Goal: Information Seeking & Learning: Learn about a topic

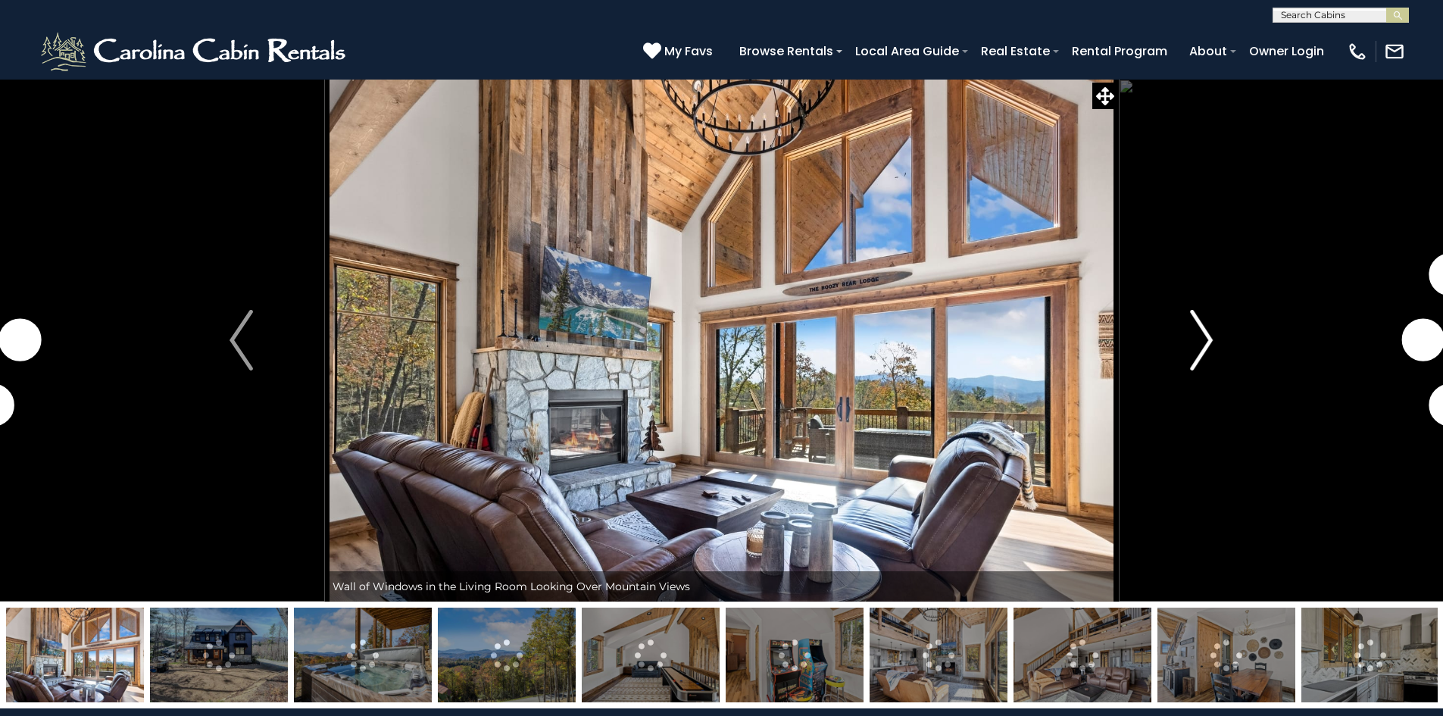
click at [1195, 327] on img "Next" at bounding box center [1201, 340] width 23 height 61
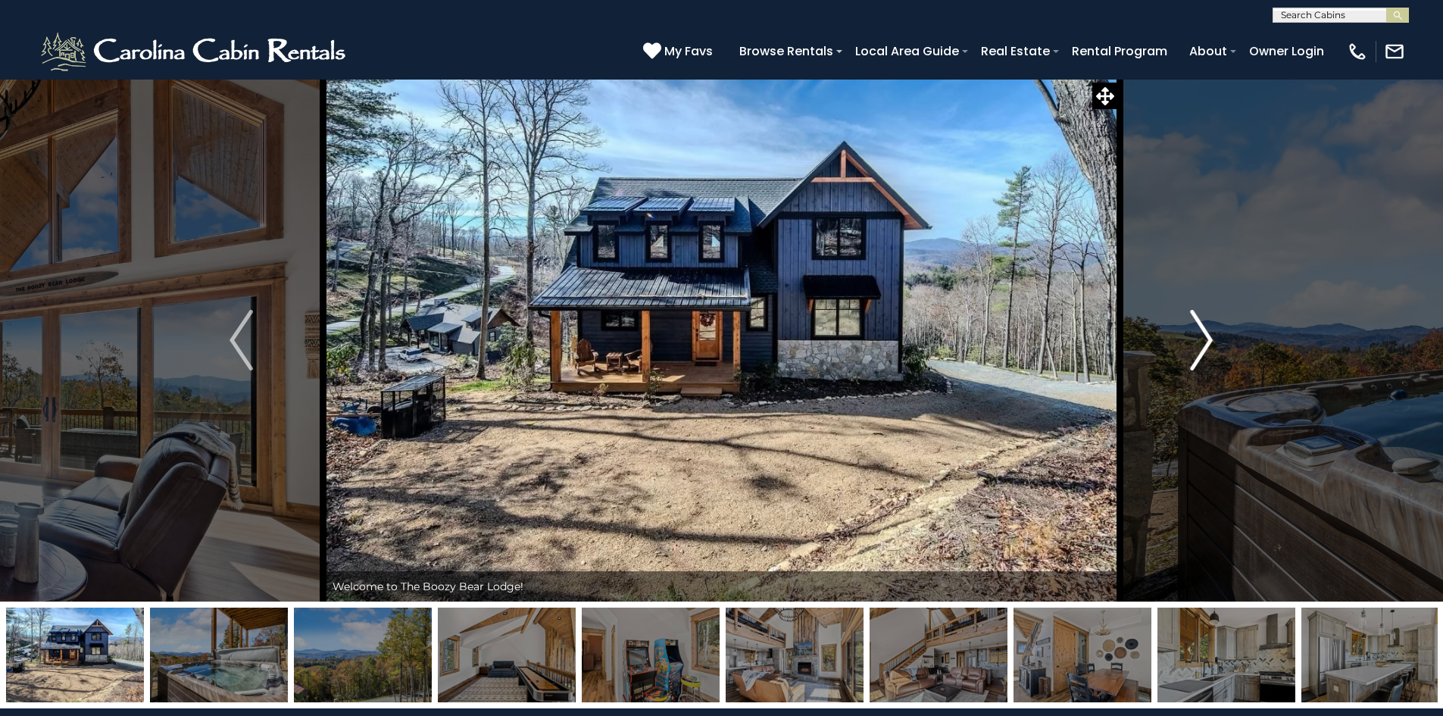
click at [1190, 333] on img "Next" at bounding box center [1201, 340] width 23 height 61
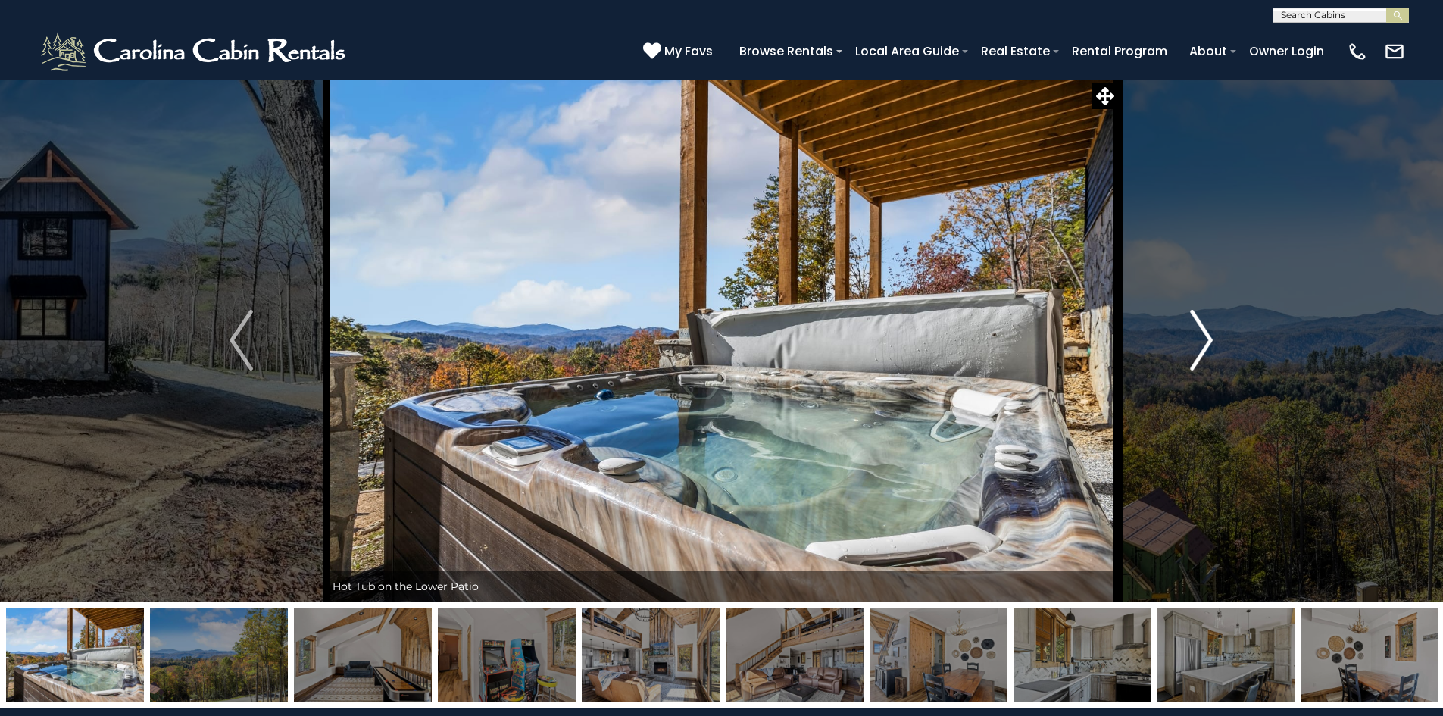
click at [1190, 333] on img "Next" at bounding box center [1201, 340] width 23 height 61
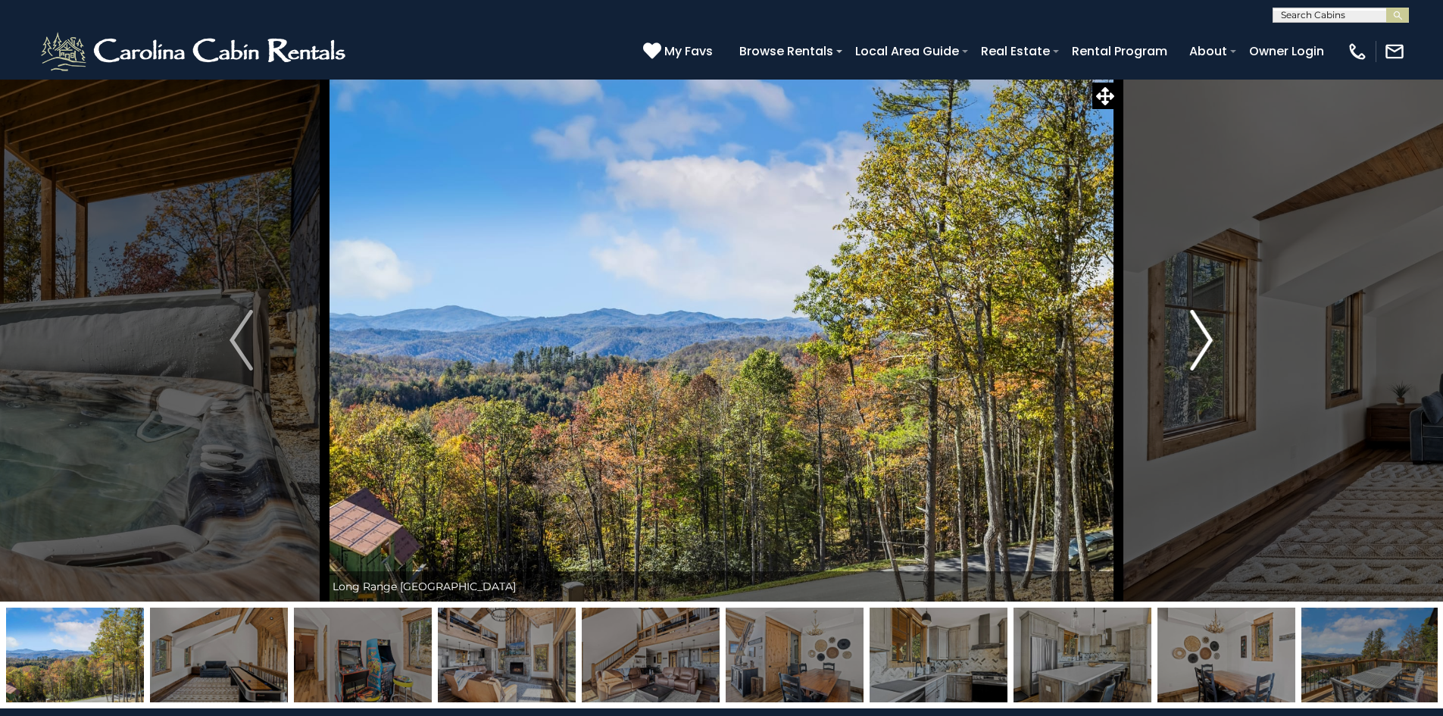
click at [1190, 333] on img "Next" at bounding box center [1201, 340] width 23 height 61
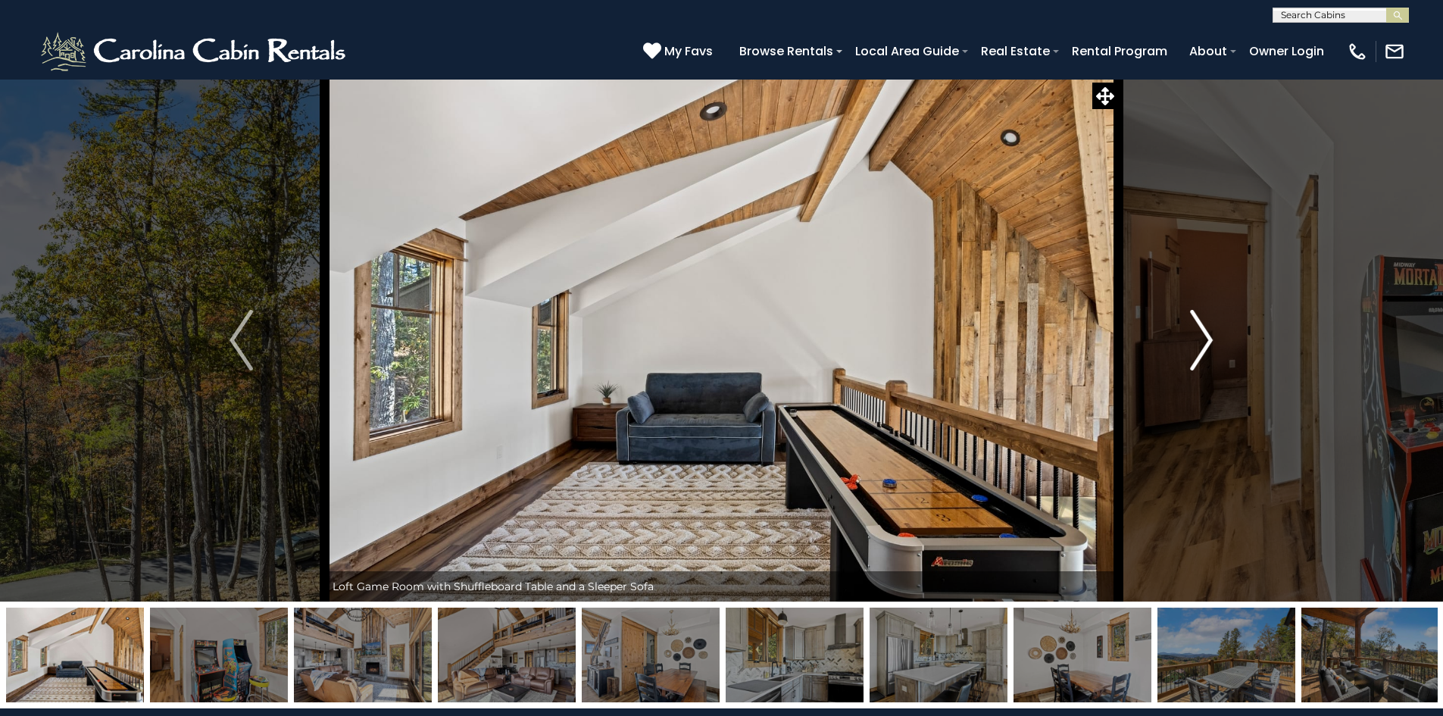
click at [1190, 333] on img "Next" at bounding box center [1201, 340] width 23 height 61
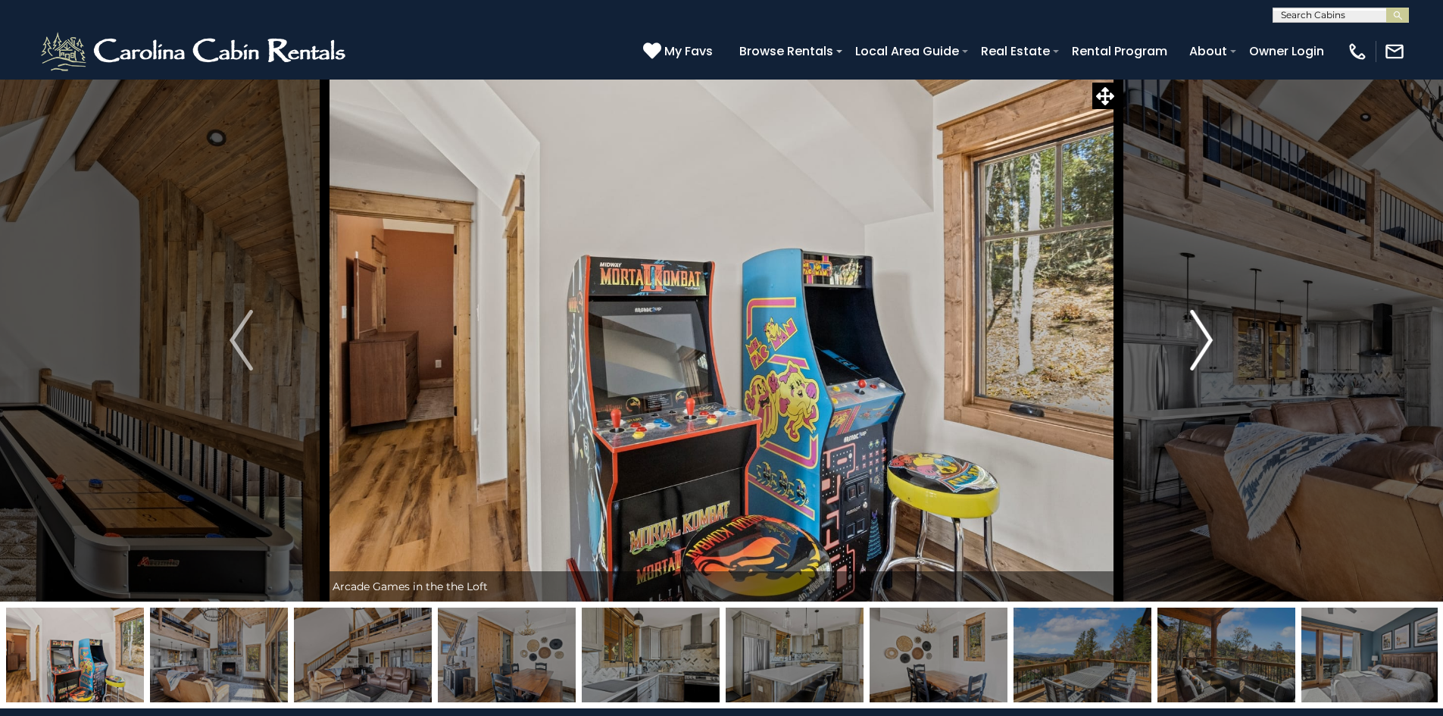
click at [1198, 342] on img "Next" at bounding box center [1201, 340] width 23 height 61
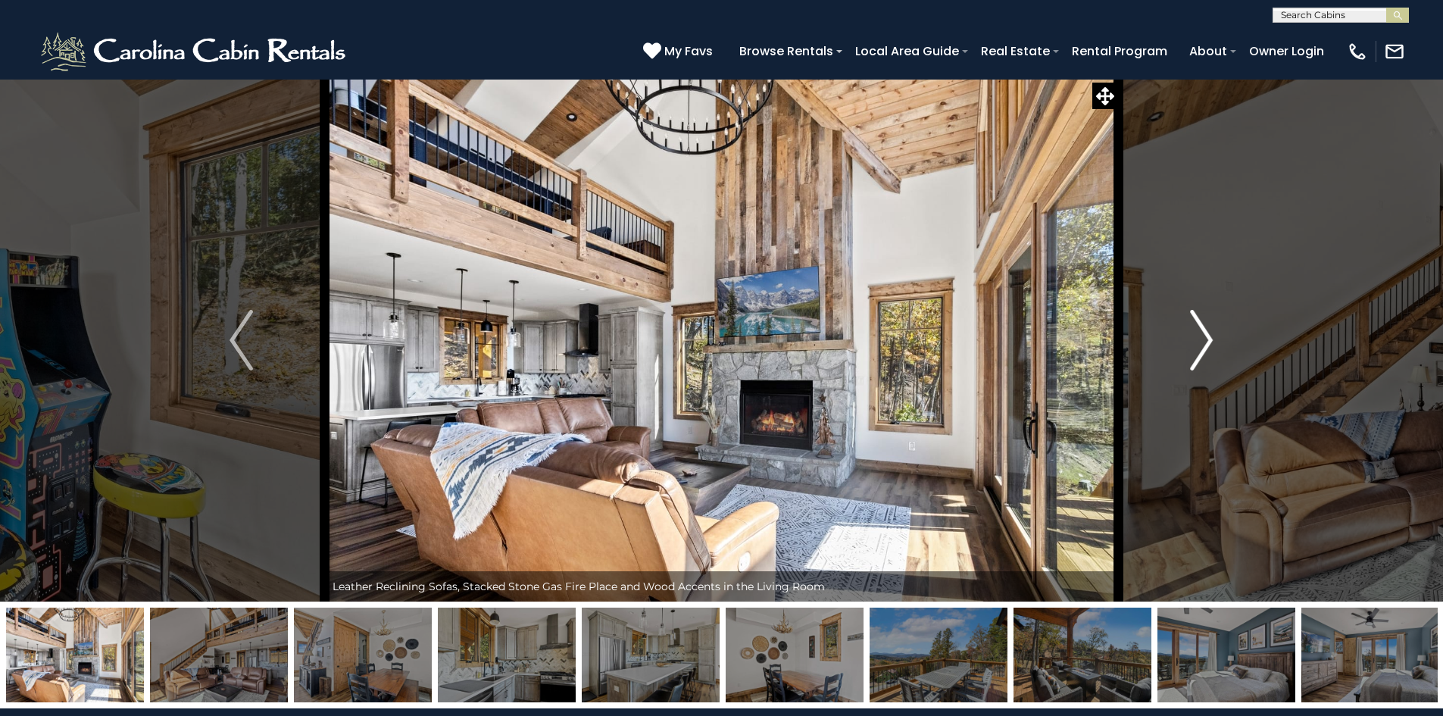
click at [1197, 342] on img "Next" at bounding box center [1201, 340] width 23 height 61
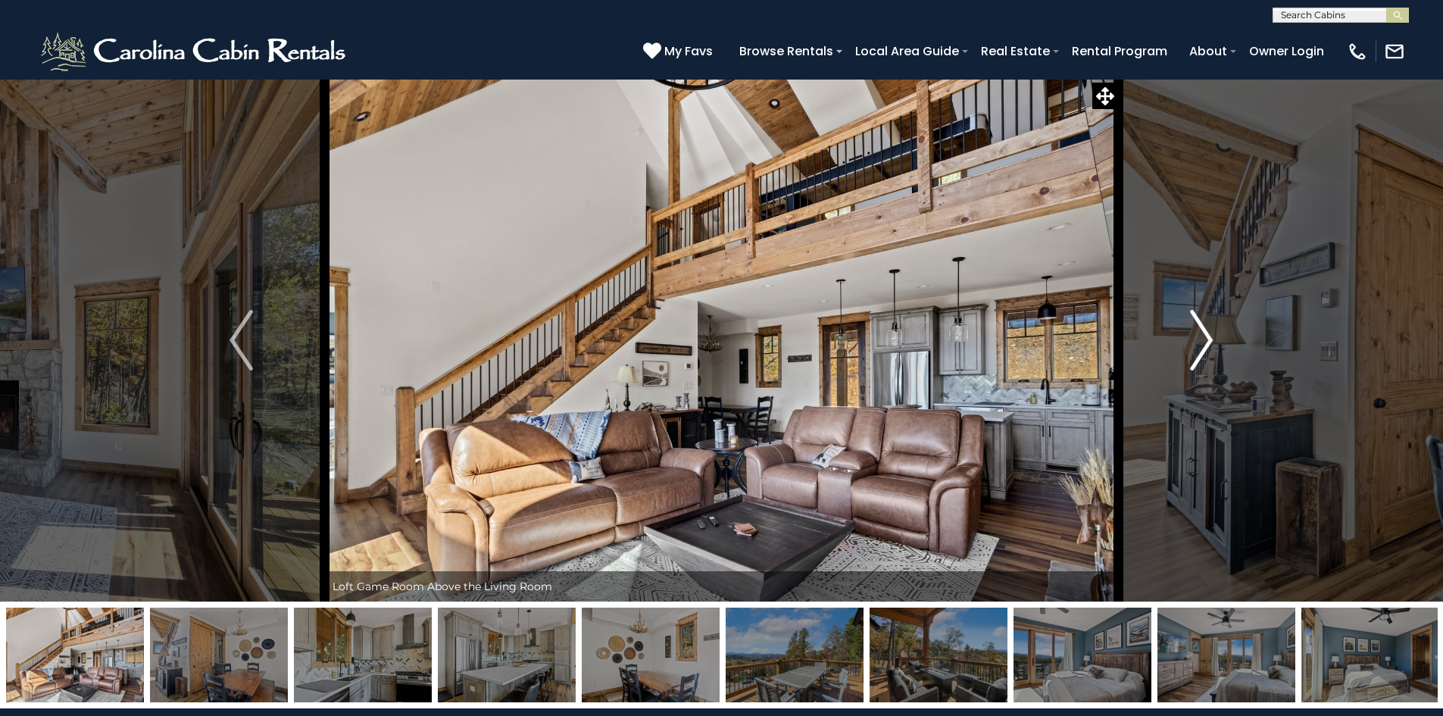
click at [1197, 342] on img "Next" at bounding box center [1201, 340] width 23 height 61
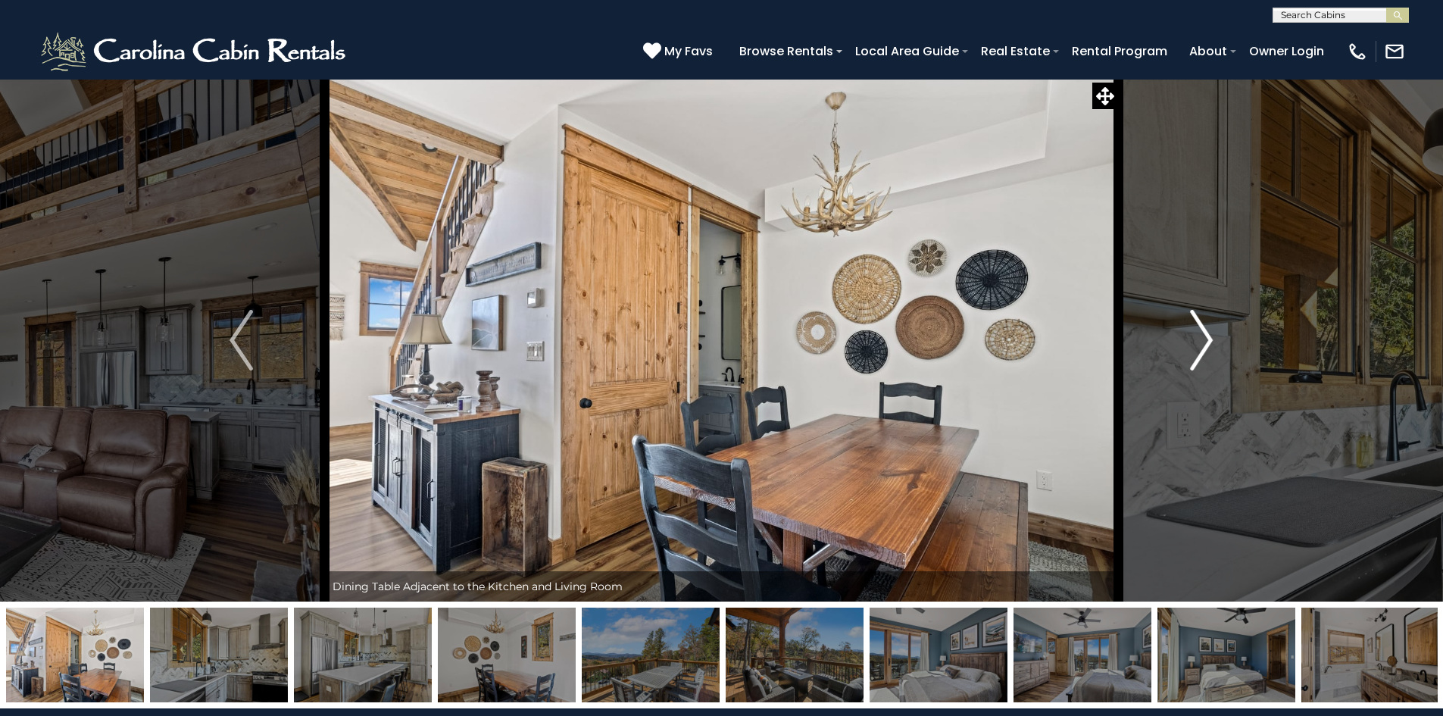
click at [1197, 342] on img "Next" at bounding box center [1201, 340] width 23 height 61
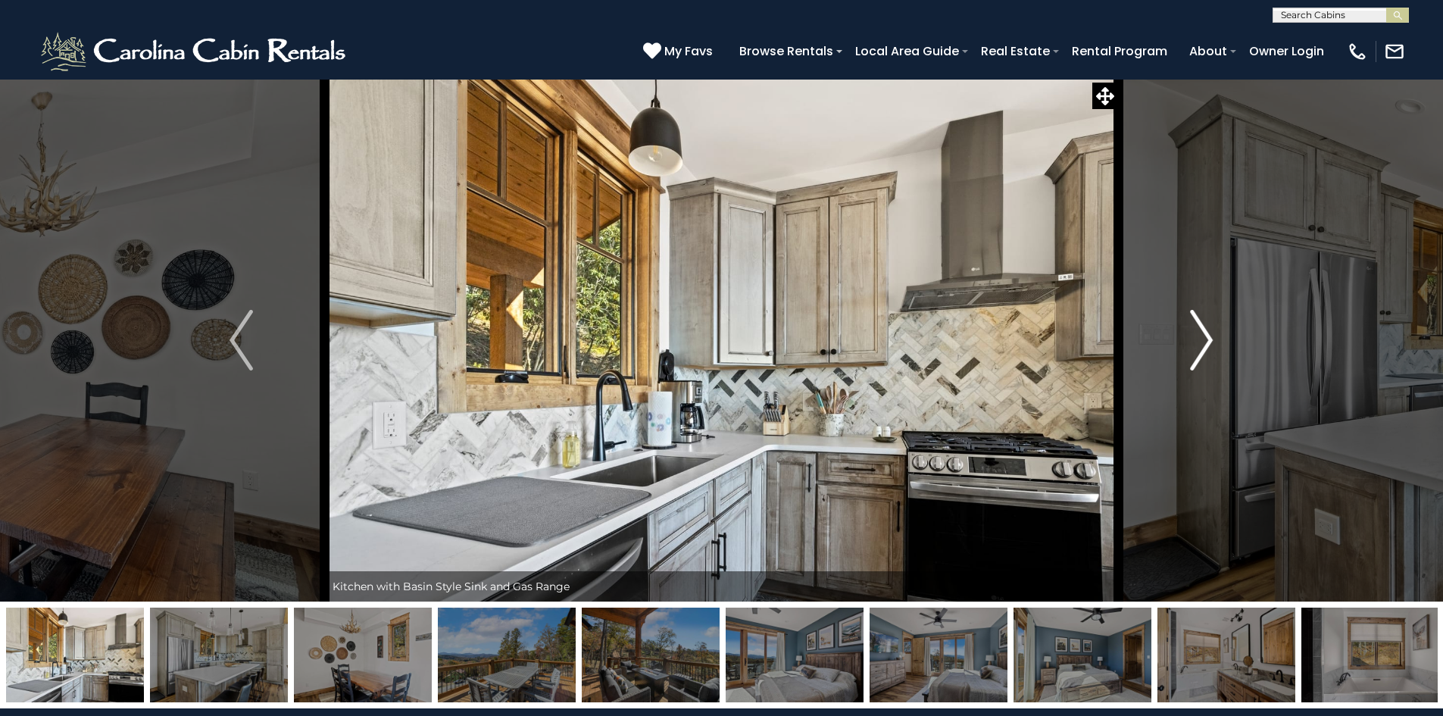
click at [1197, 342] on img "Next" at bounding box center [1201, 340] width 23 height 61
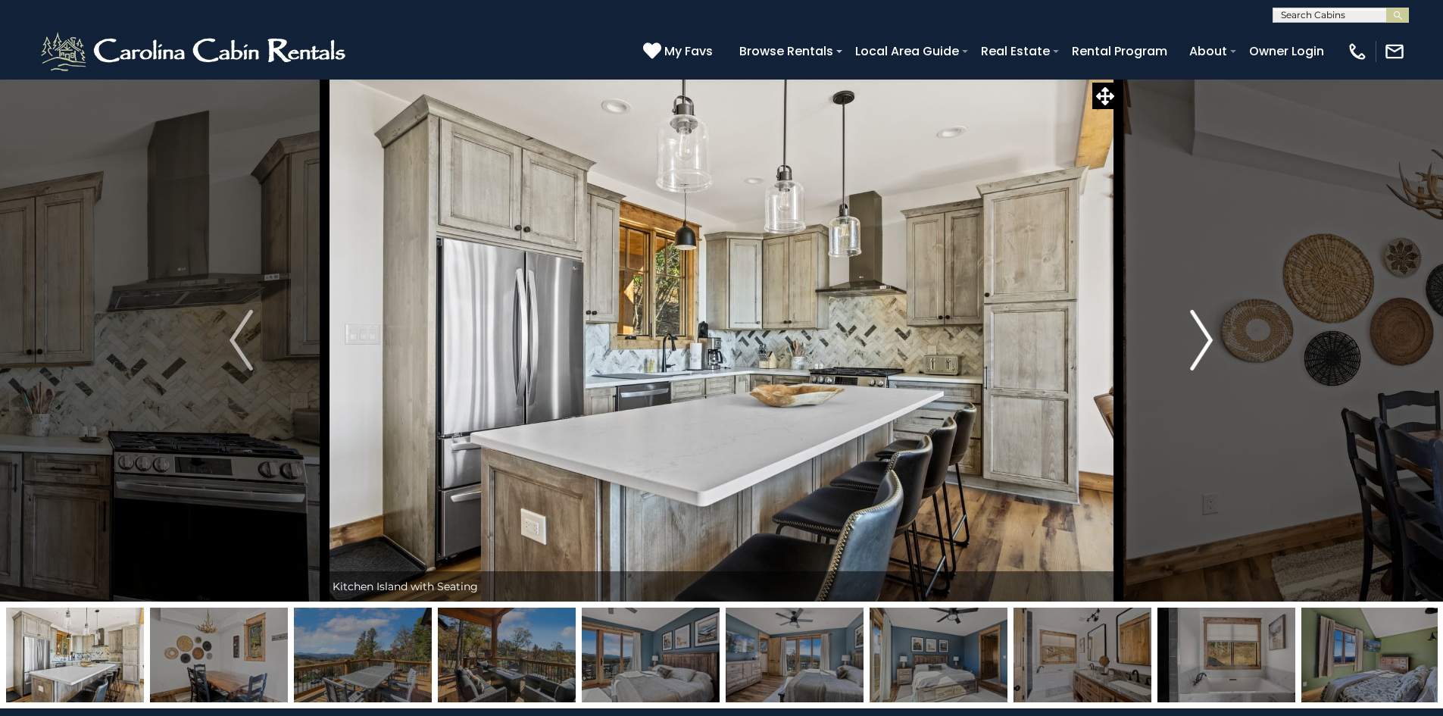
click at [1197, 342] on img "Next" at bounding box center [1201, 340] width 23 height 61
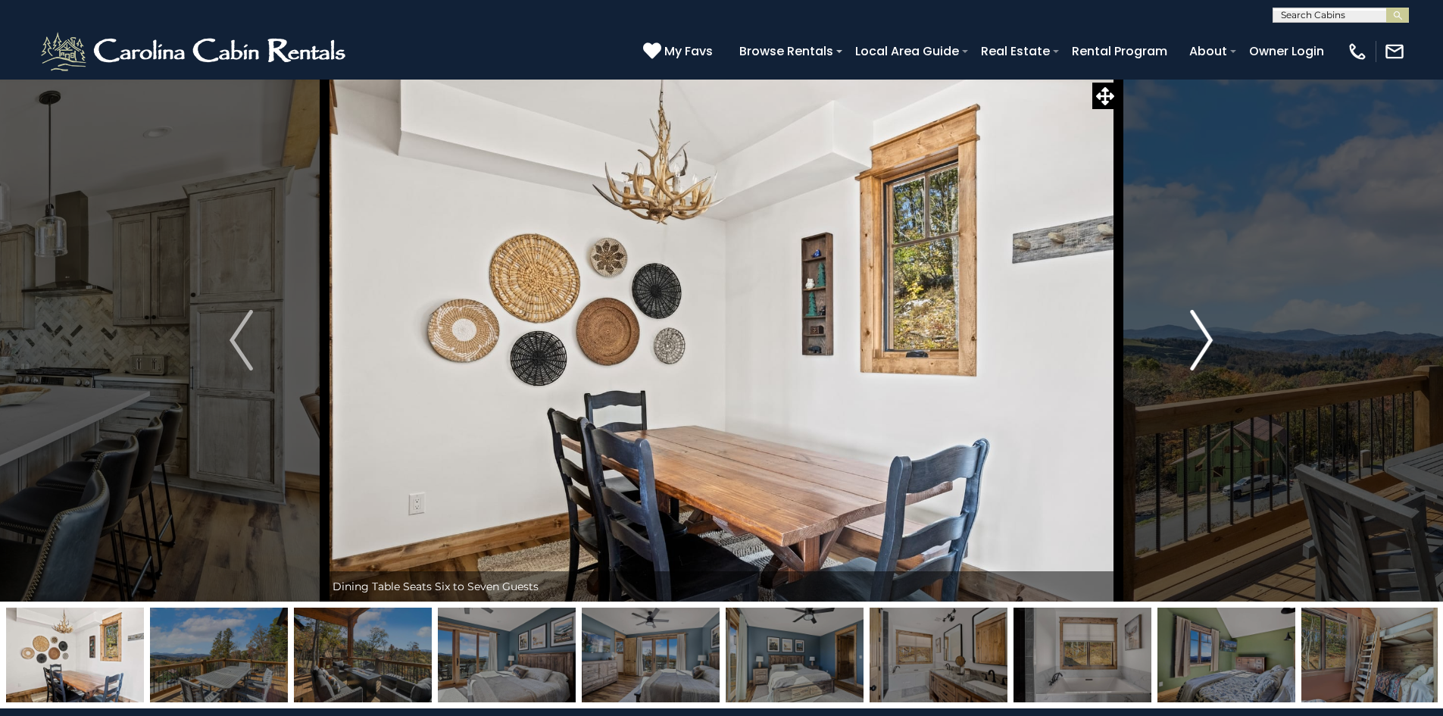
click at [1198, 343] on img "Next" at bounding box center [1201, 340] width 23 height 61
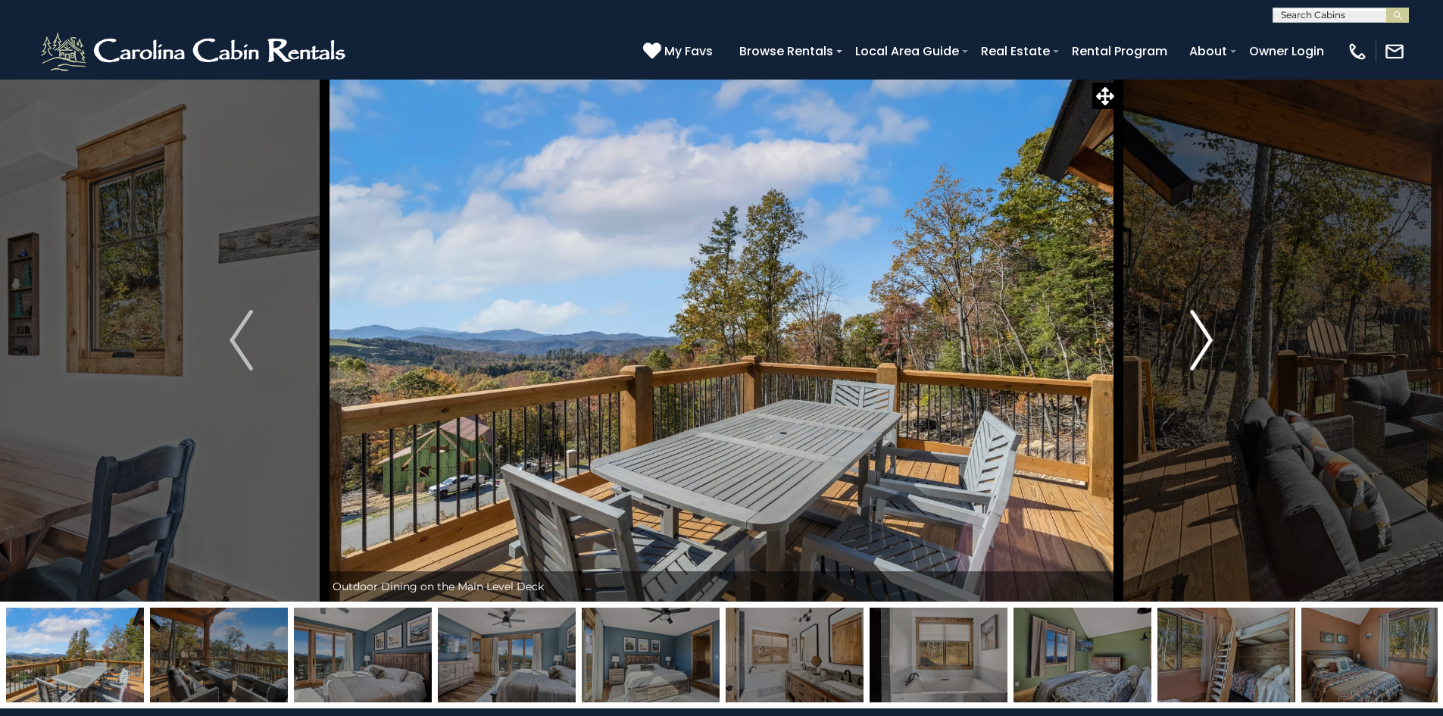
click at [1198, 344] on img "Next" at bounding box center [1201, 340] width 23 height 61
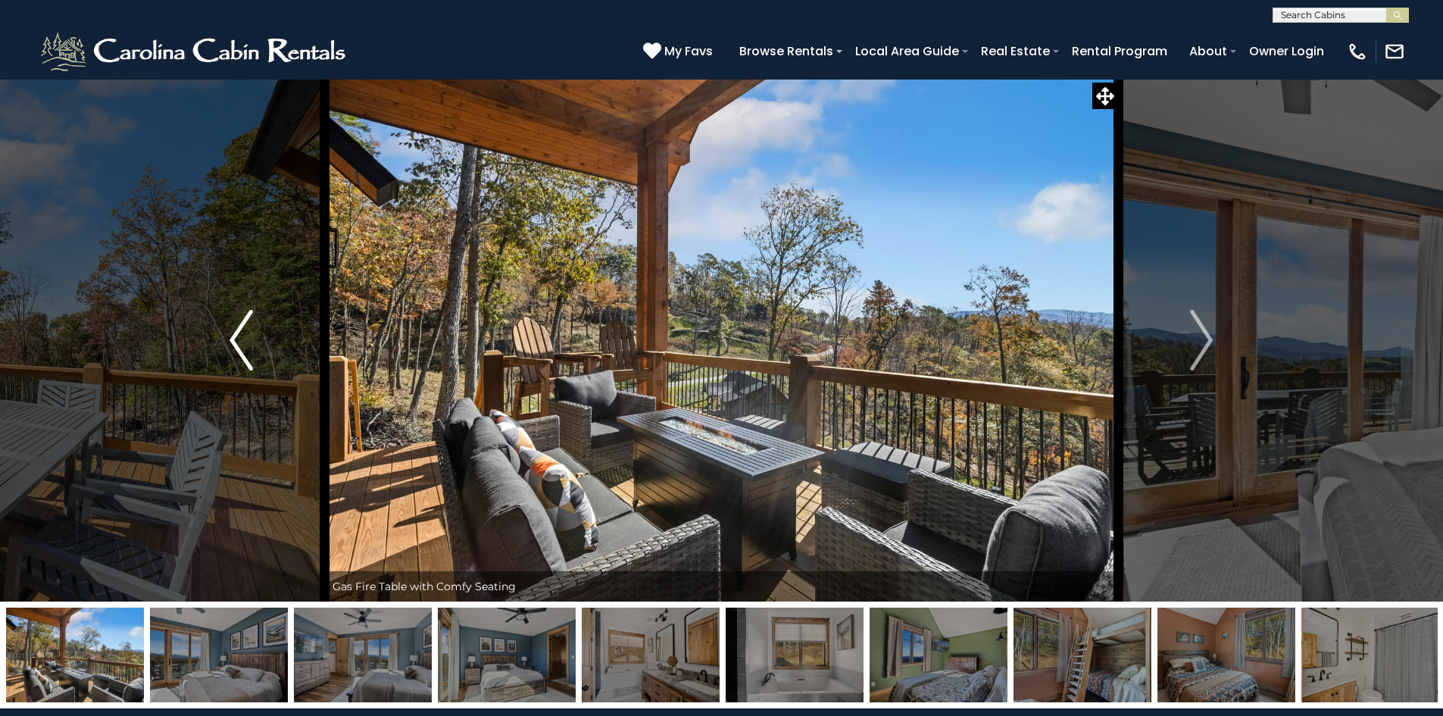
click at [247, 339] on img "Previous" at bounding box center [241, 340] width 23 height 61
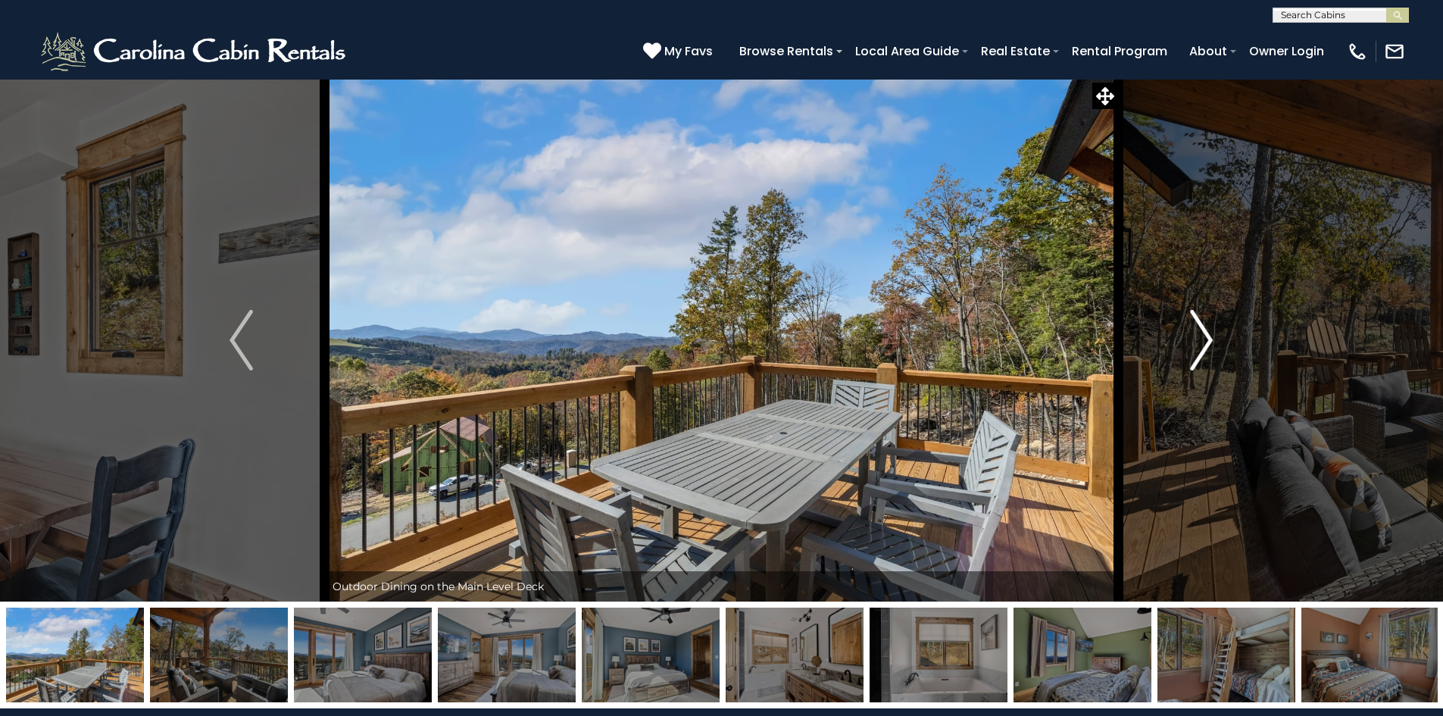
click at [1204, 336] on img "Next" at bounding box center [1201, 340] width 23 height 61
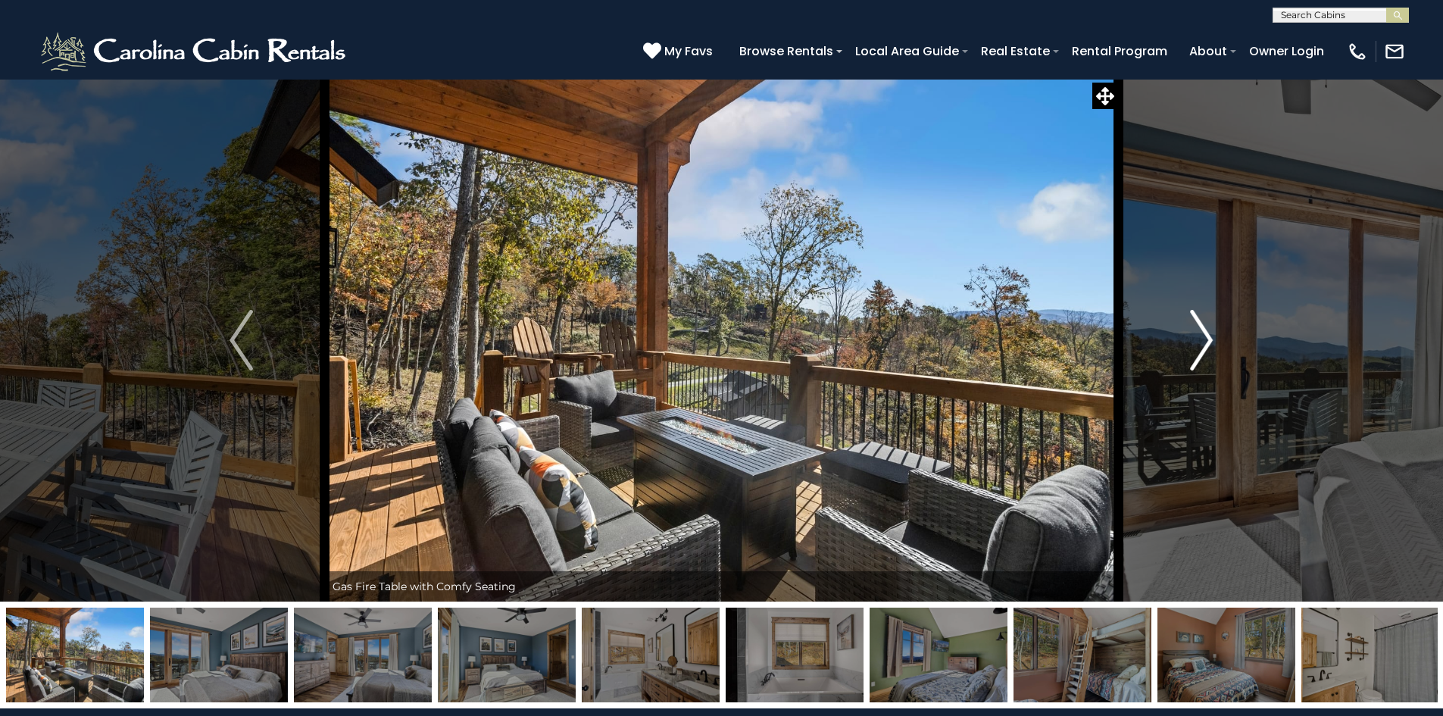
click at [1204, 336] on img "Next" at bounding box center [1201, 340] width 23 height 61
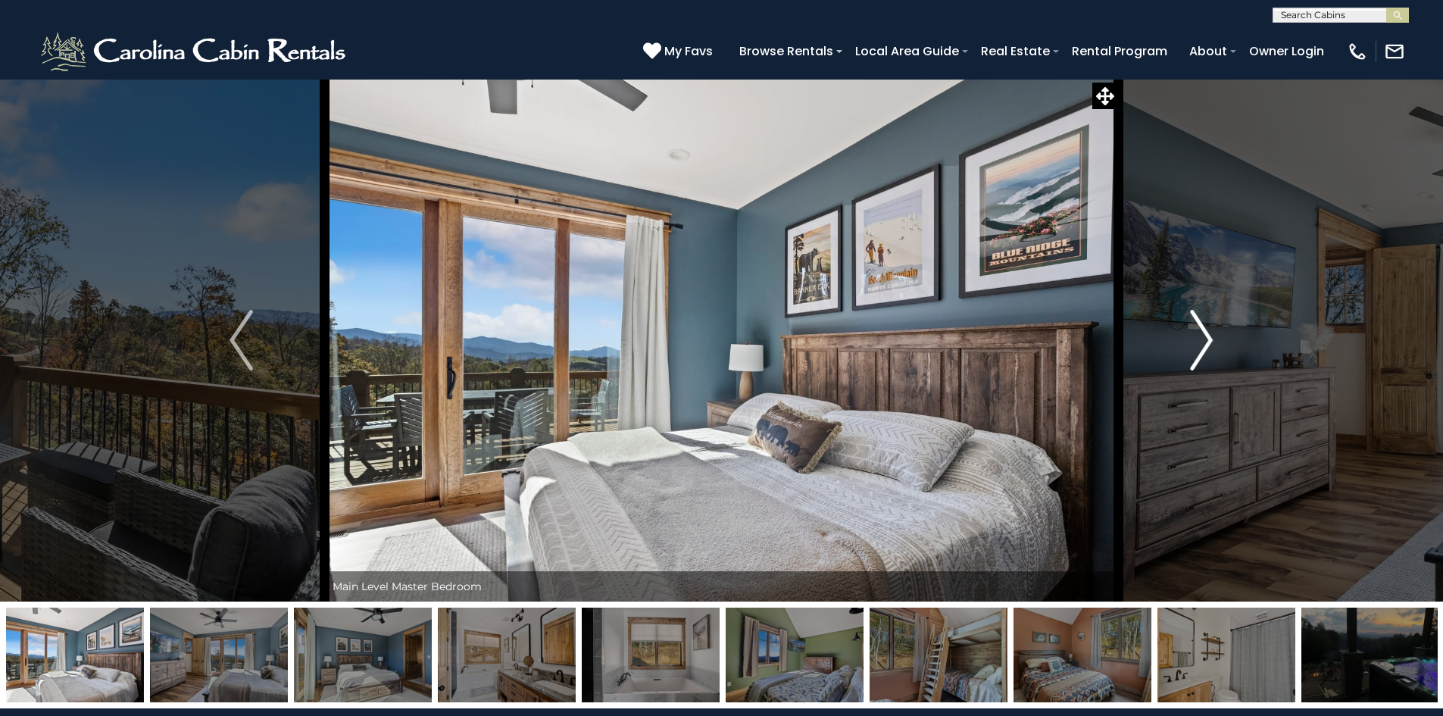
click at [1204, 336] on img "Next" at bounding box center [1201, 340] width 23 height 61
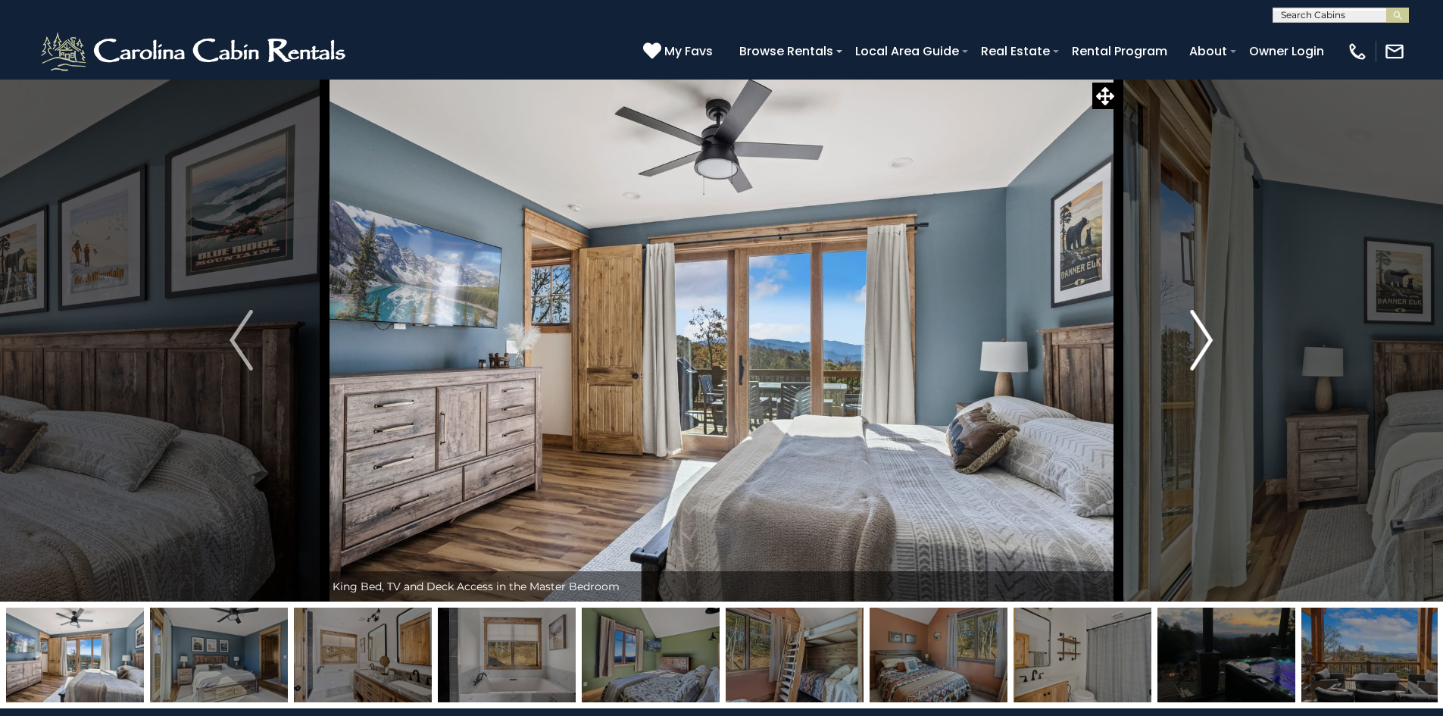
click at [1204, 336] on img "Next" at bounding box center [1201, 340] width 23 height 61
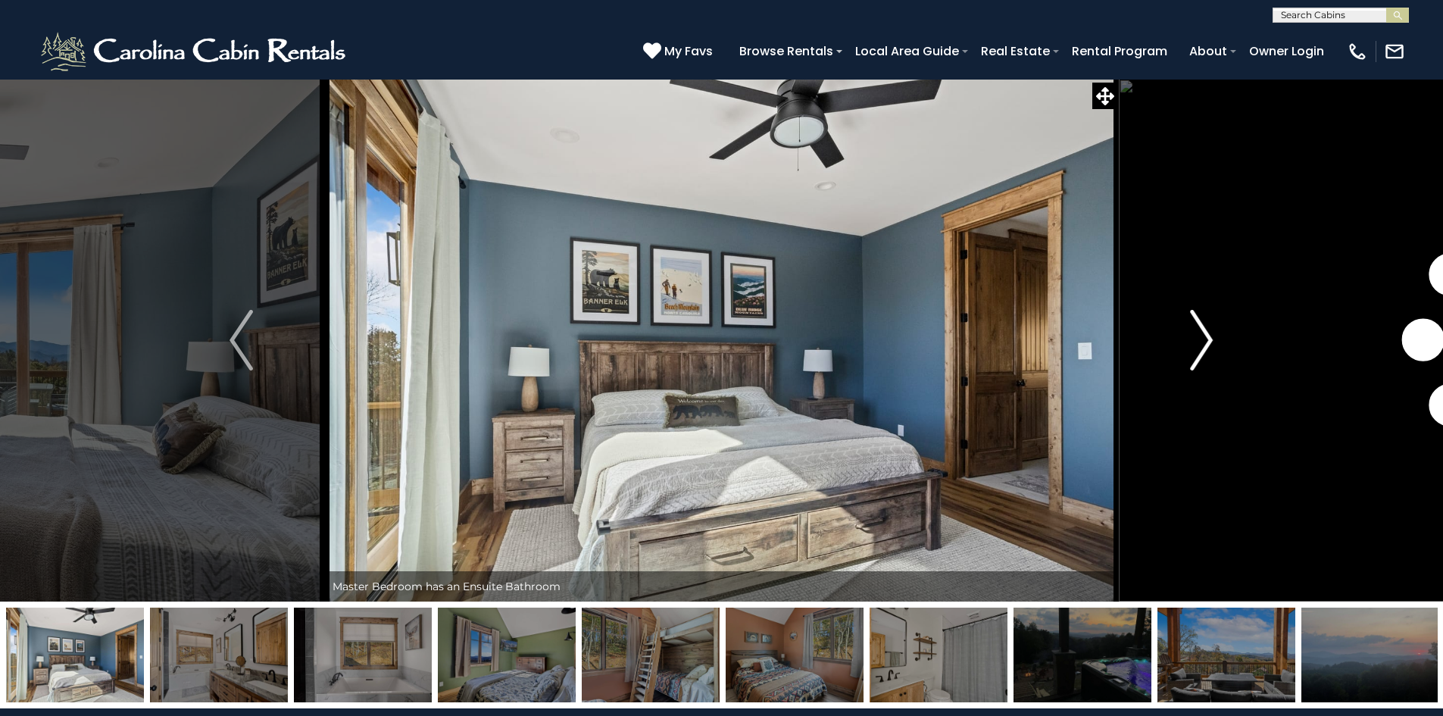
click at [1204, 336] on img "Next" at bounding box center [1201, 340] width 23 height 61
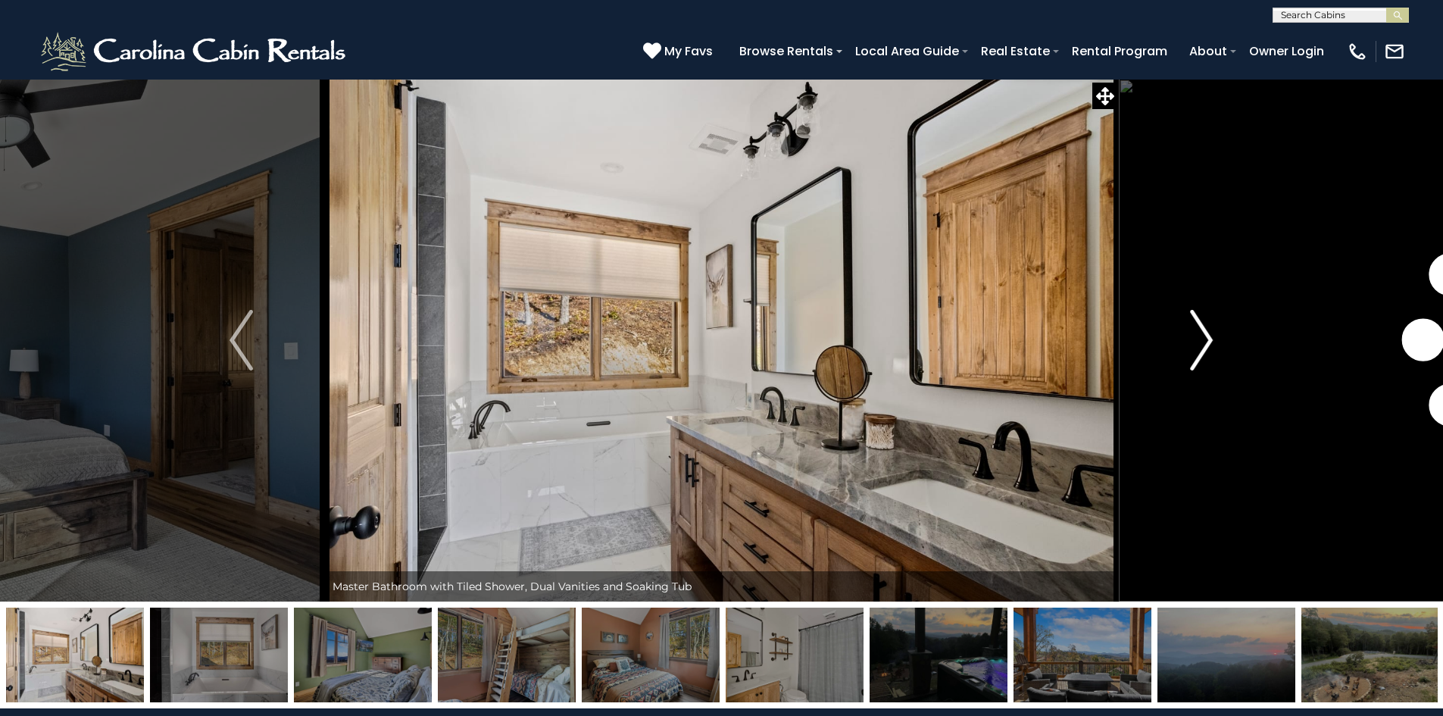
click at [1204, 336] on img "Next" at bounding box center [1201, 340] width 23 height 61
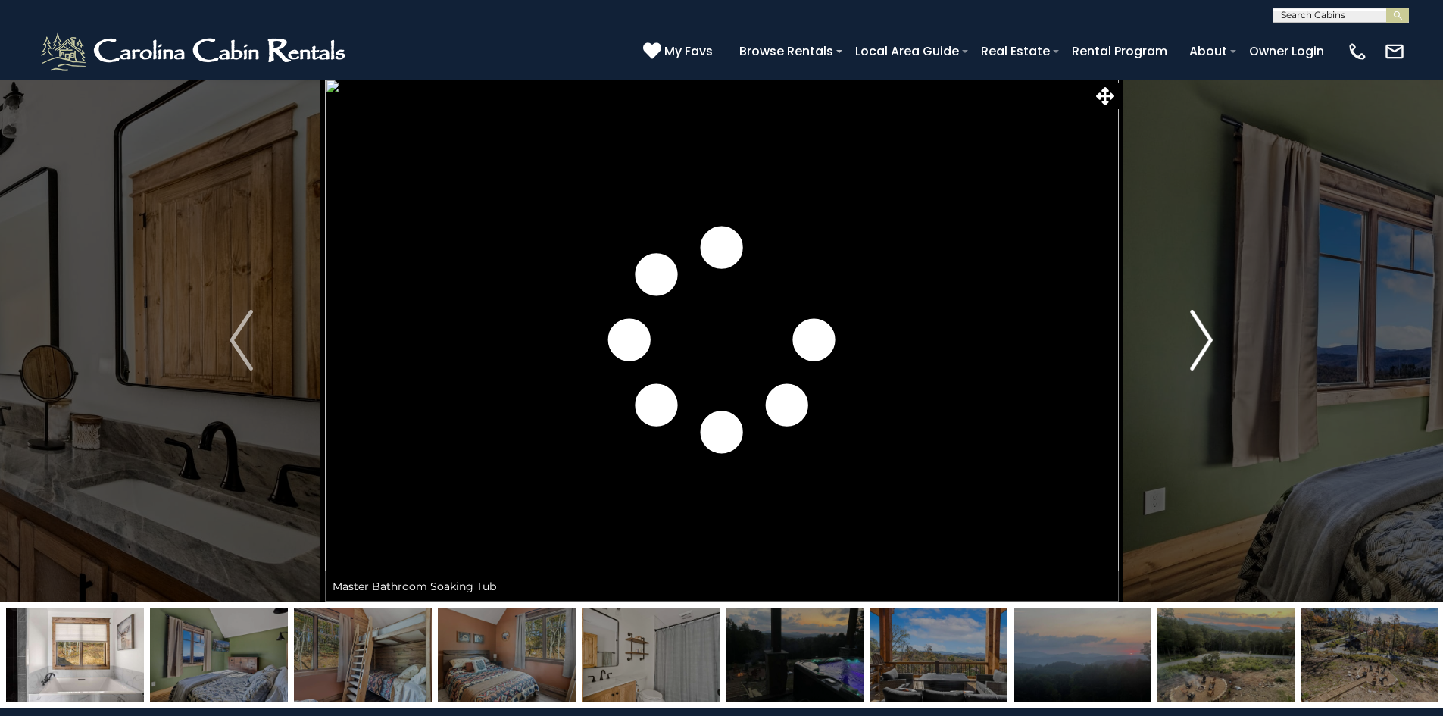
click at [1204, 336] on img "Next" at bounding box center [1201, 340] width 23 height 61
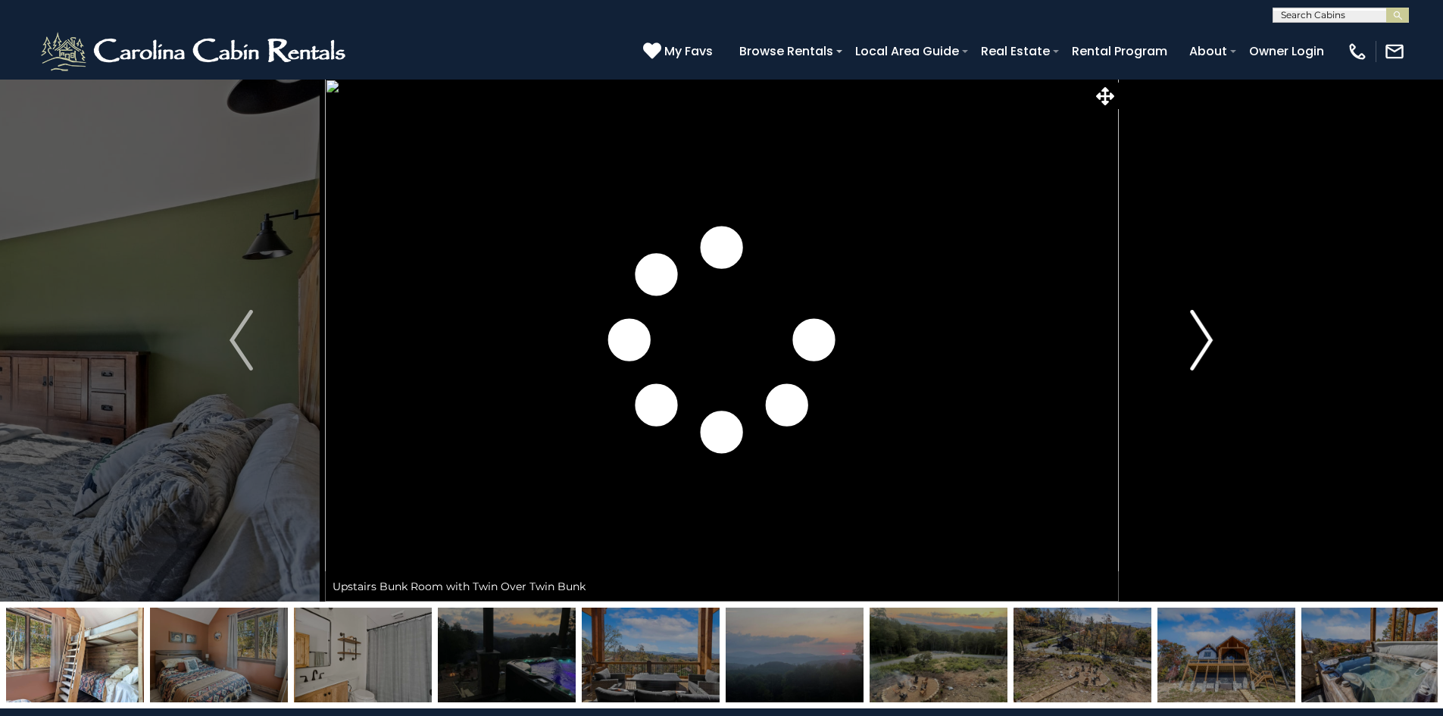
click at [1204, 336] on img "Next" at bounding box center [1201, 340] width 23 height 61
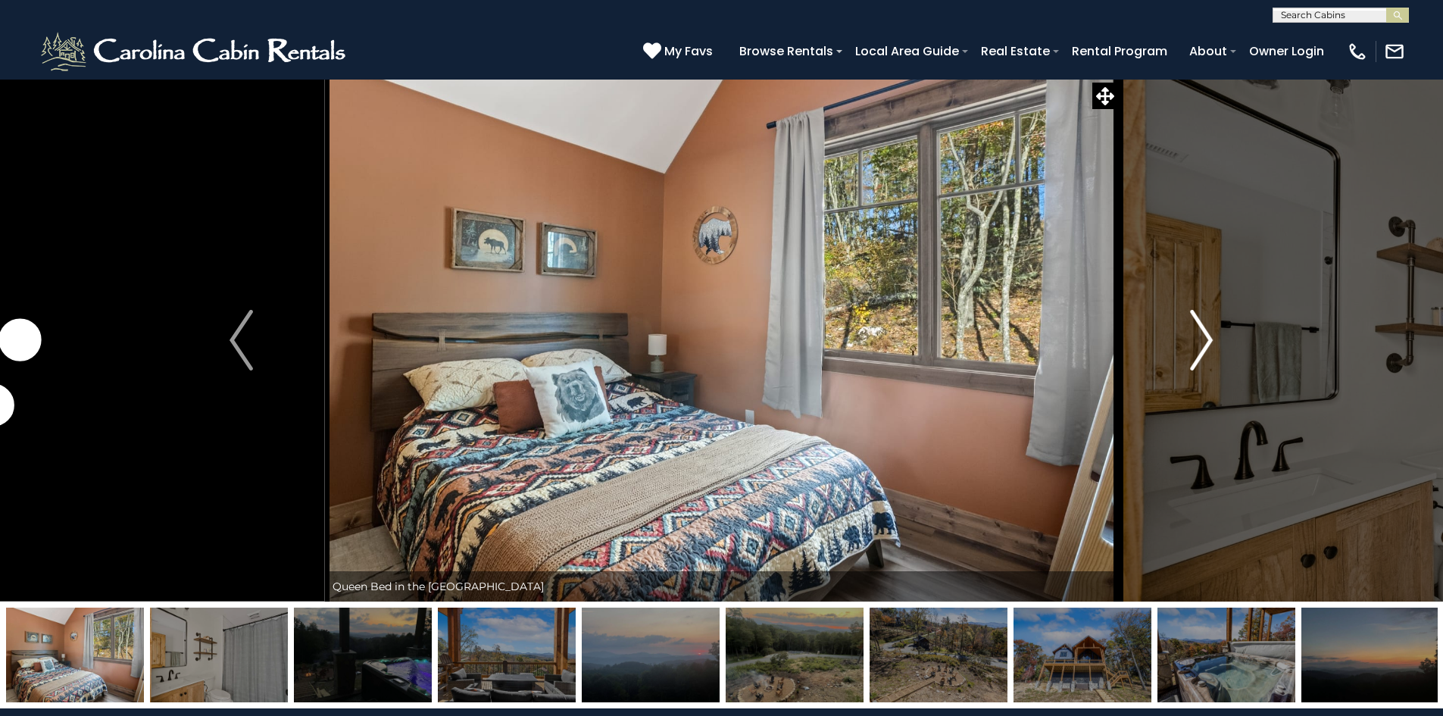
click at [1204, 336] on img "Next" at bounding box center [1201, 340] width 23 height 61
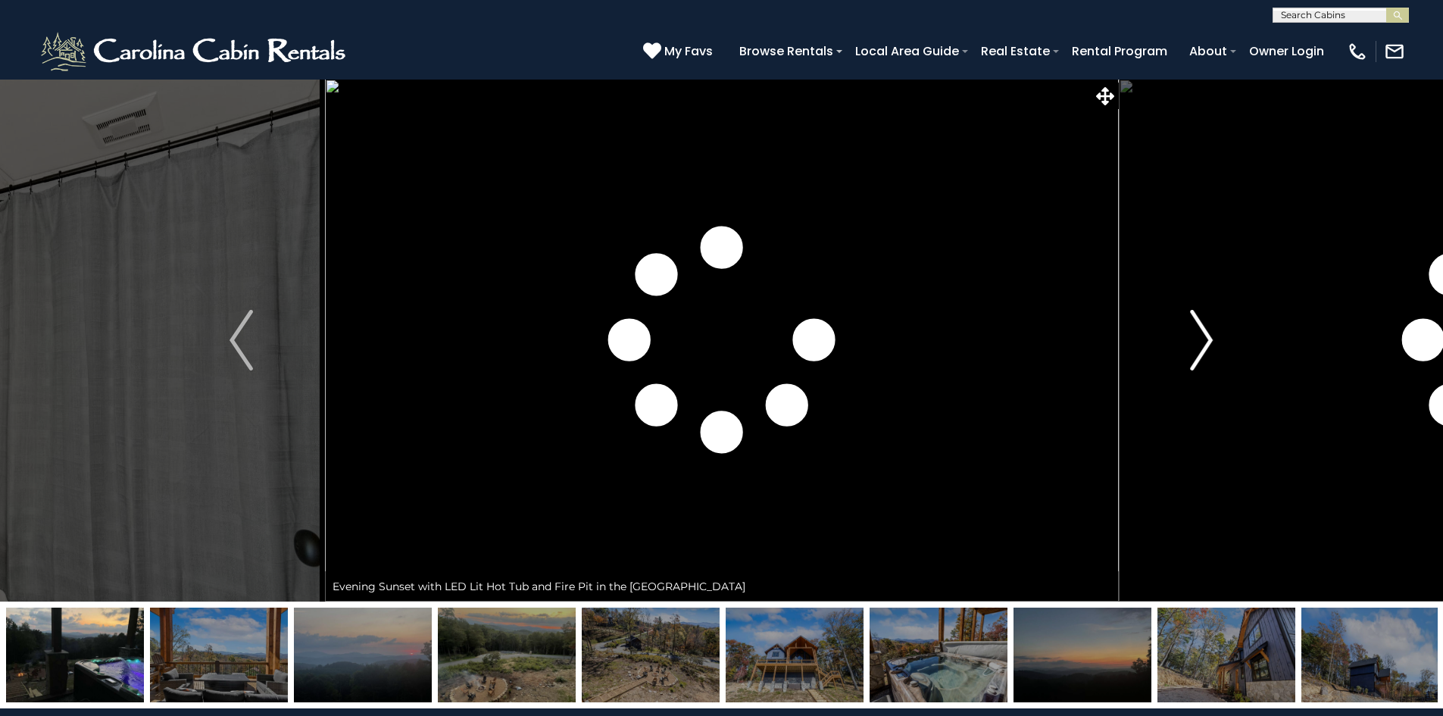
click at [1204, 336] on img "Next" at bounding box center [1201, 340] width 23 height 61
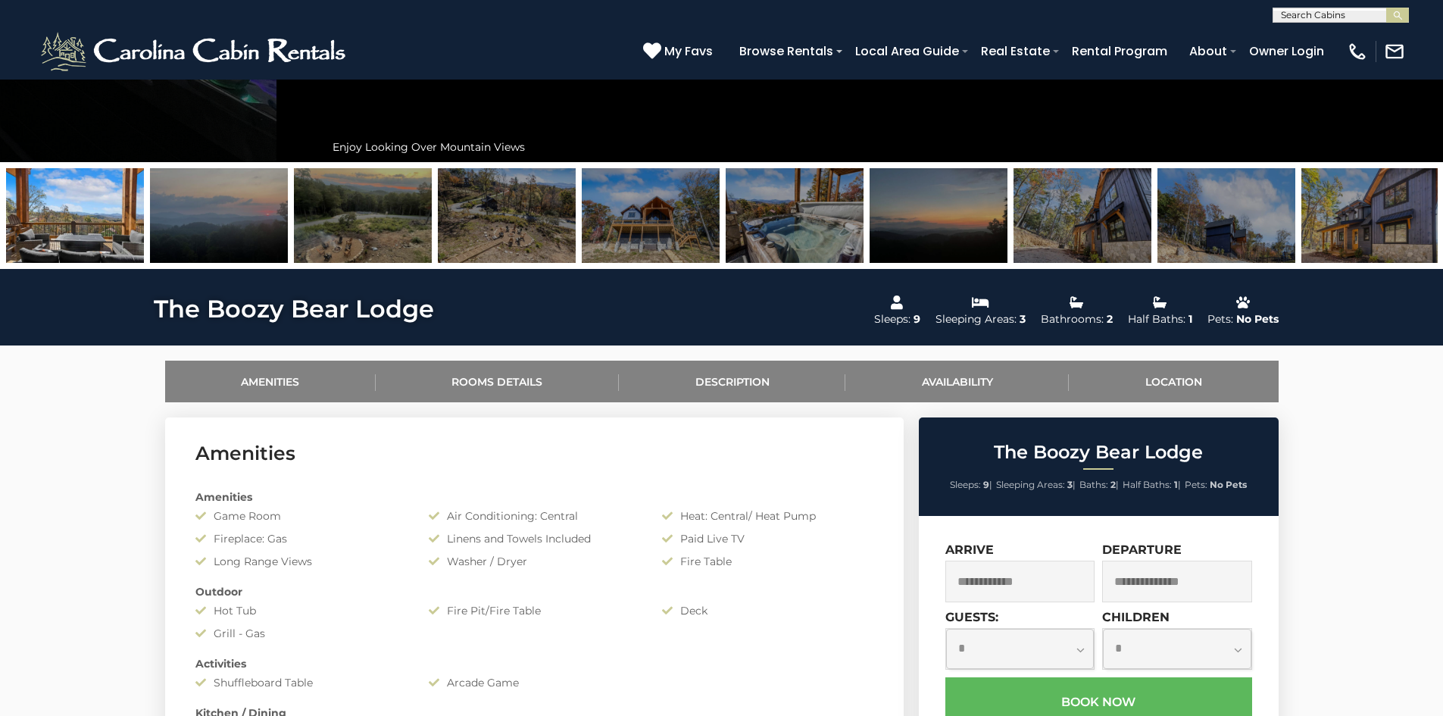
scroll to position [139, 0]
